Goal: Task Accomplishment & Management: Use online tool/utility

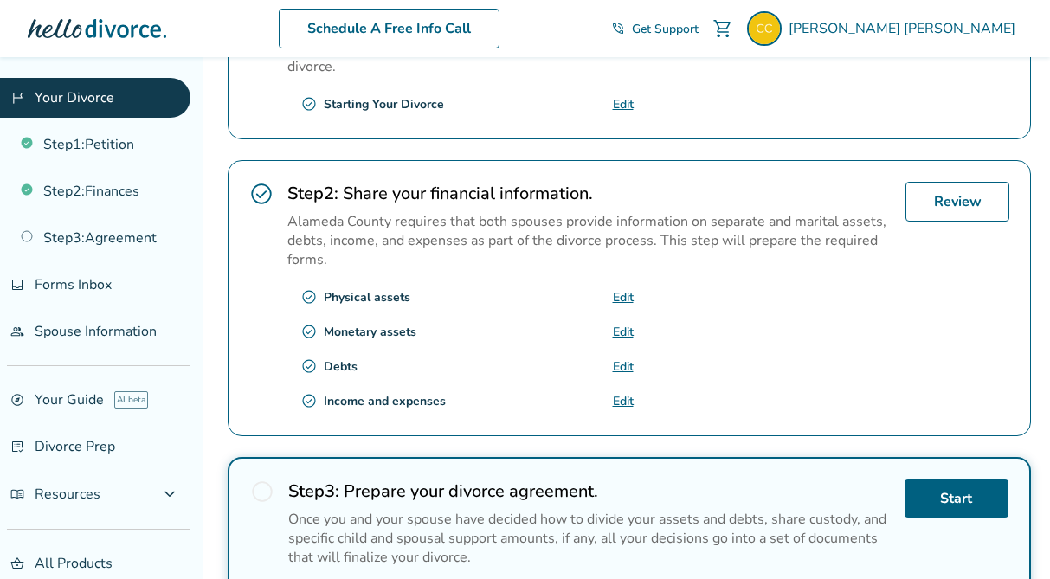
scroll to position [472, 0]
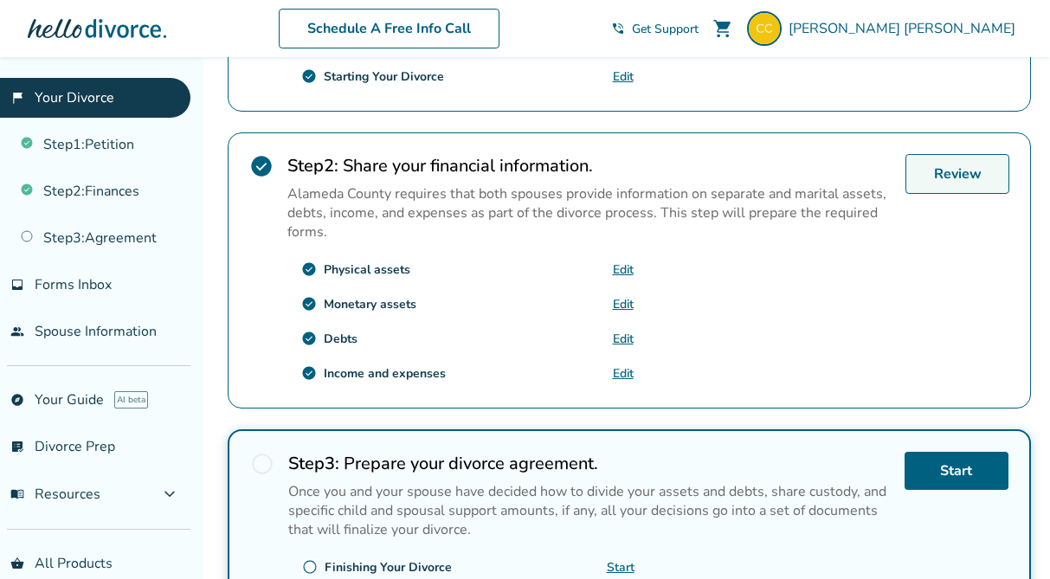
click at [917, 168] on link "Review" at bounding box center [957, 174] width 104 height 40
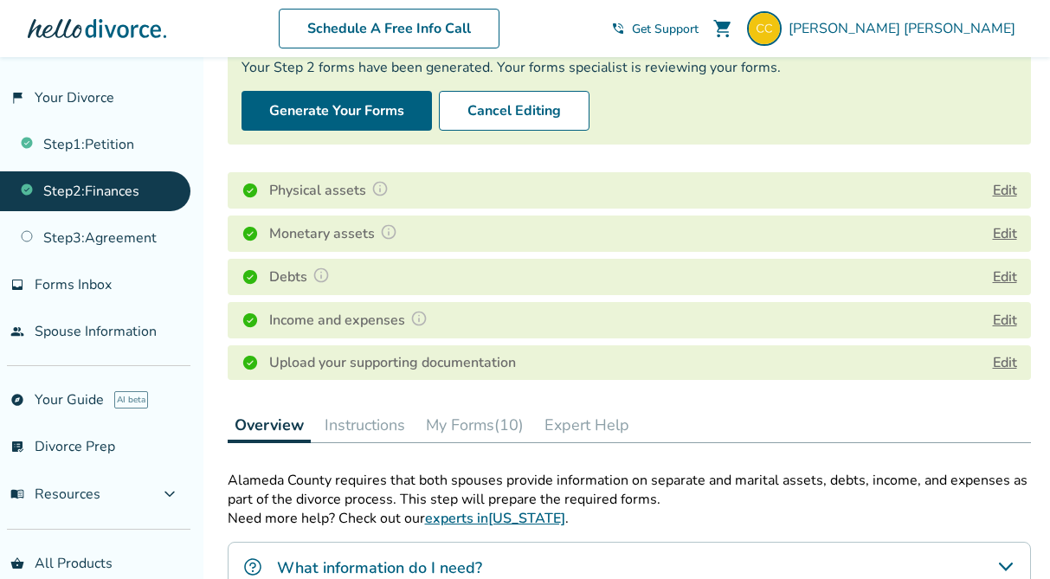
scroll to position [190, 0]
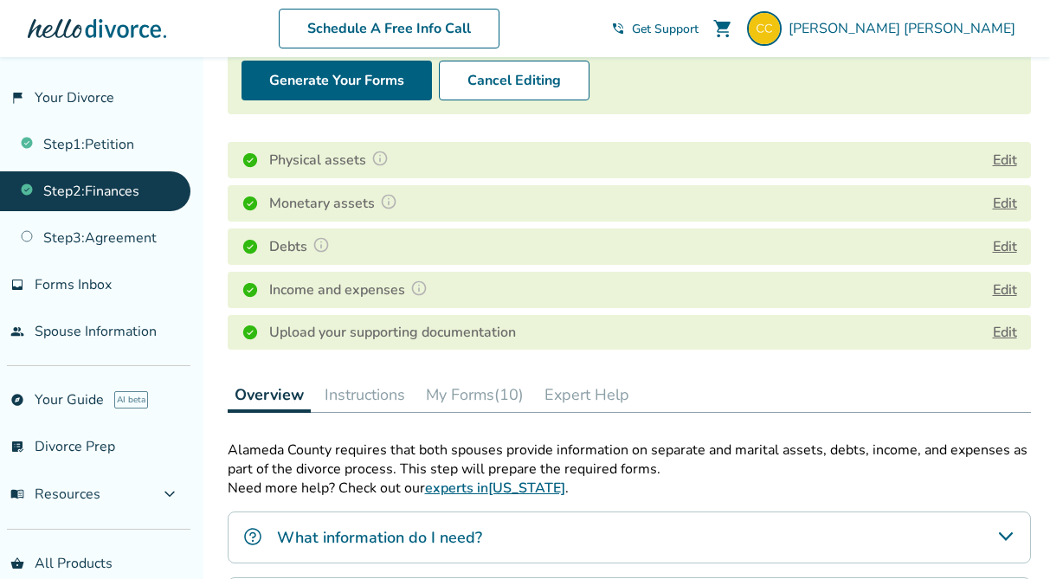
click at [1001, 280] on button "Edit" at bounding box center [1005, 290] width 24 height 21
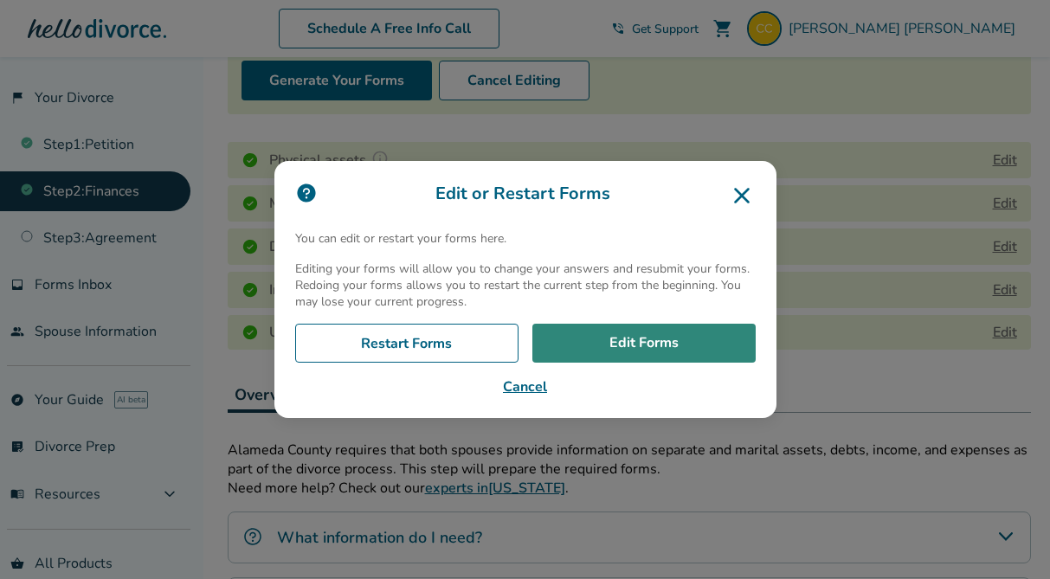
click at [584, 344] on link "Edit Forms" at bounding box center [643, 344] width 223 height 40
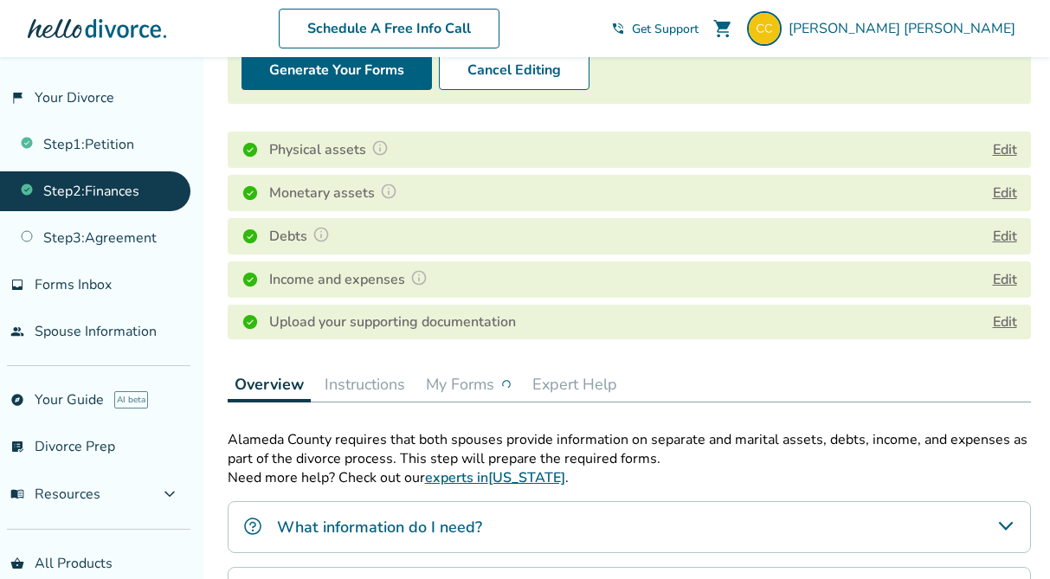
click at [446, 384] on button "My Forms" at bounding box center [469, 384] width 100 height 35
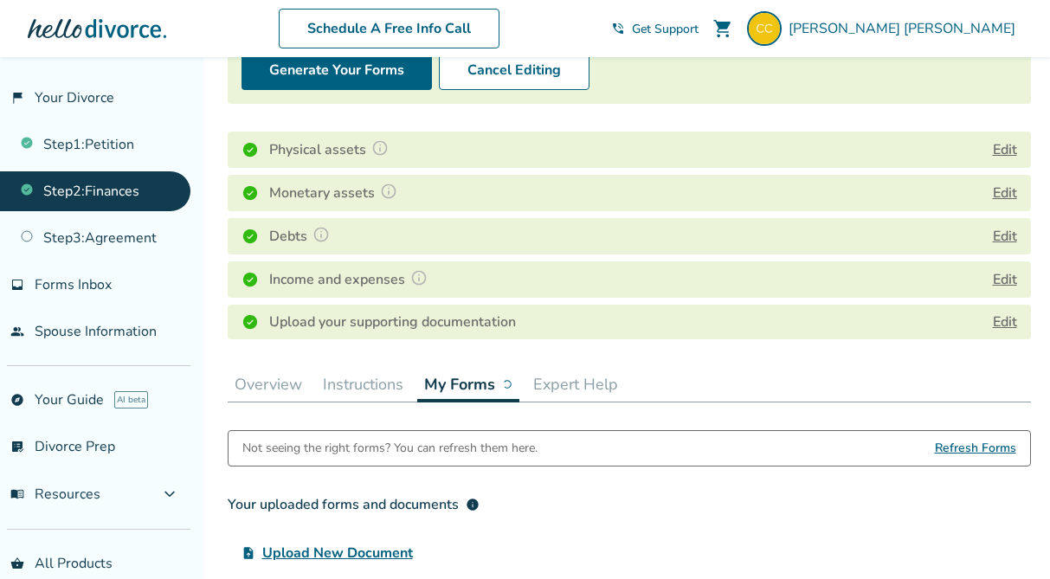
click at [446, 384] on button "My Forms" at bounding box center [468, 384] width 102 height 35
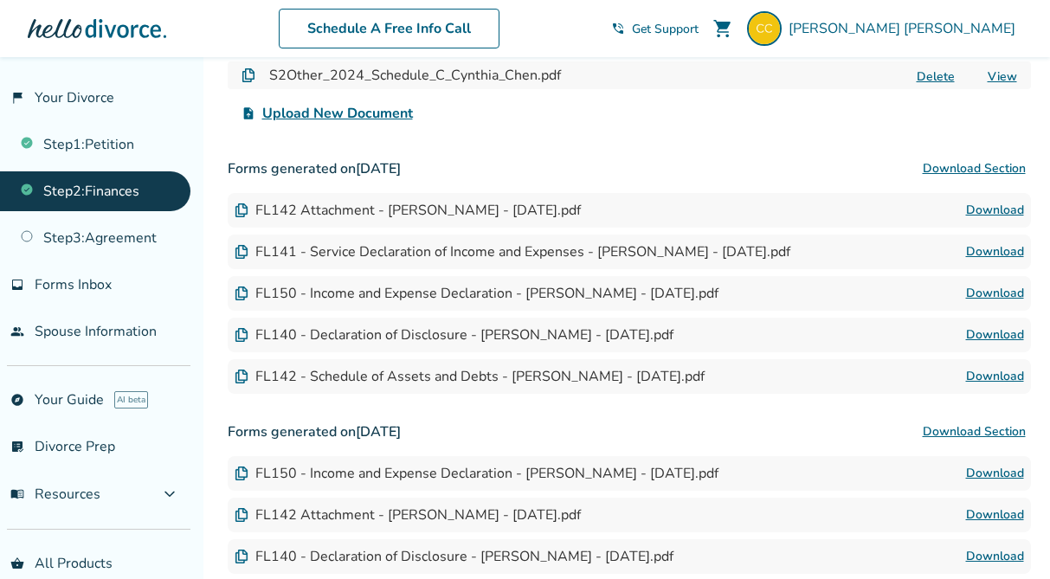
scroll to position [687, 0]
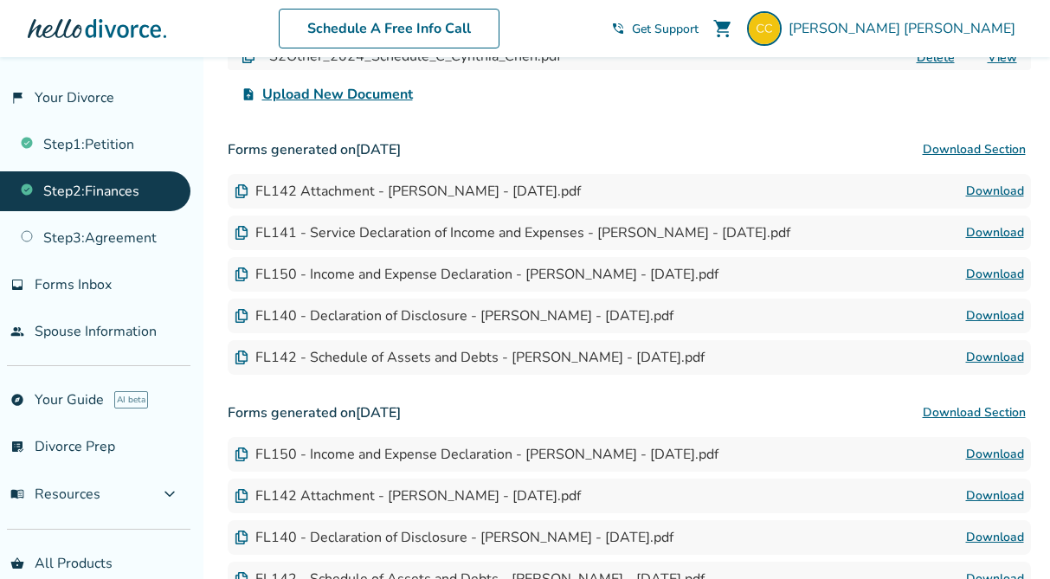
click at [981, 272] on link "Download" at bounding box center [995, 274] width 58 height 21
